Goal: Navigation & Orientation: Find specific page/section

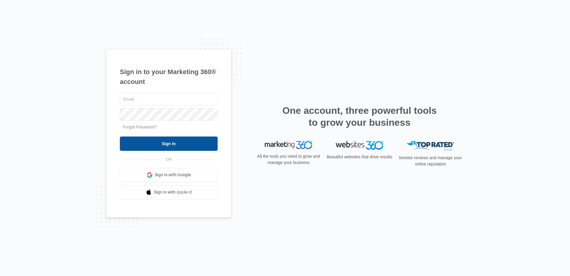
type input "[EMAIL_ADDRESS][DOMAIN_NAME]"
click at [181, 143] on input "Sign In" at bounding box center [169, 143] width 98 height 14
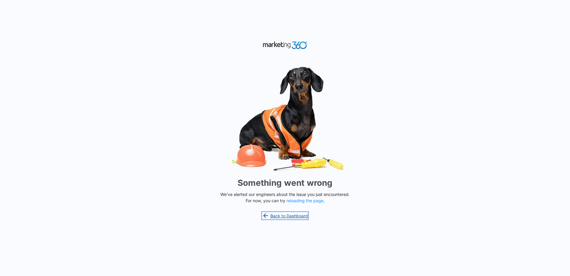
click at [299, 212] on link "Back to Dashboard" at bounding box center [285, 215] width 46 height 7
click at [296, 215] on link "Back to Dashboard" at bounding box center [285, 215] width 46 height 7
click at [294, 200] on button "reloading the page" at bounding box center [305, 200] width 37 height 5
click at [290, 216] on link "Back to Dashboard" at bounding box center [285, 215] width 46 height 7
click at [298, 200] on button "reloading the page" at bounding box center [305, 200] width 37 height 5
